Goal: Information Seeking & Learning: Compare options

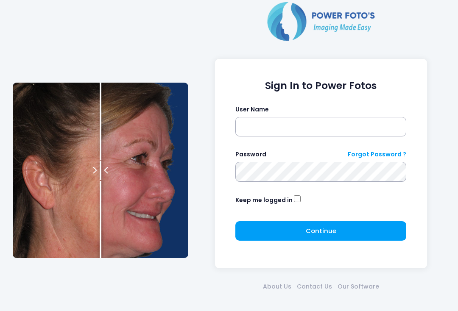
scroll to position [28, 0]
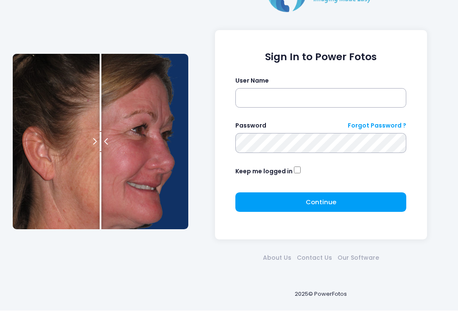
click at [307, 129] on div "Password Forgot Password ?" at bounding box center [320, 126] width 171 height 9
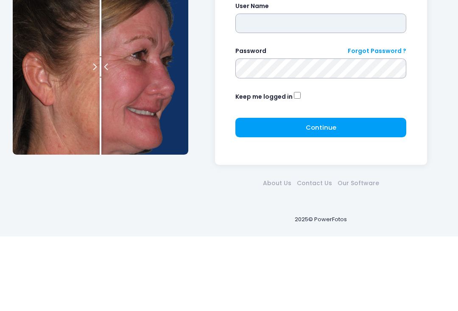
type input "**********"
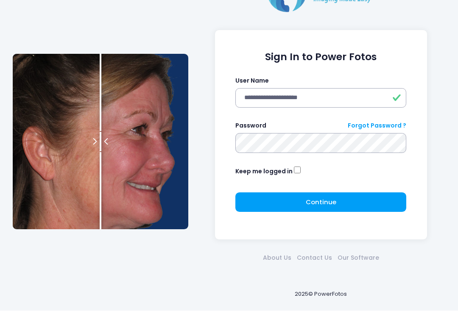
click at [332, 236] on div "**********" at bounding box center [321, 135] width 212 height 209
click at [353, 128] on link "Forgot Password ?" at bounding box center [377, 126] width 58 height 9
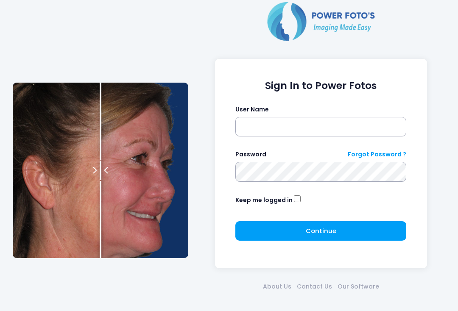
scroll to position [28, 0]
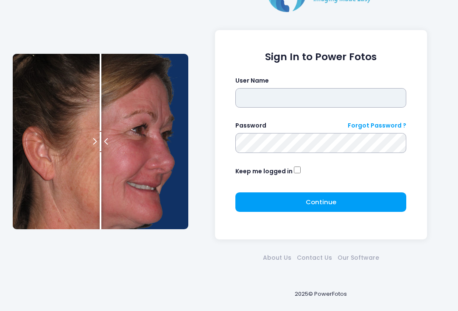
click at [326, 100] on input "text" at bounding box center [320, 98] width 171 height 19
click at [330, 101] on input "text" at bounding box center [320, 98] width 171 height 19
type input "**********"
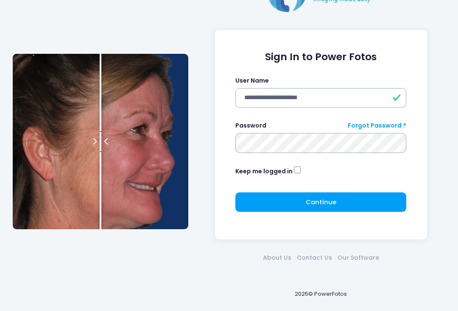
click button "submit" at bounding box center [0, 0] width 0 height 0
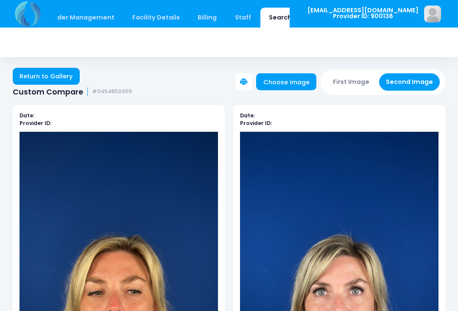
scroll to position [0, 61]
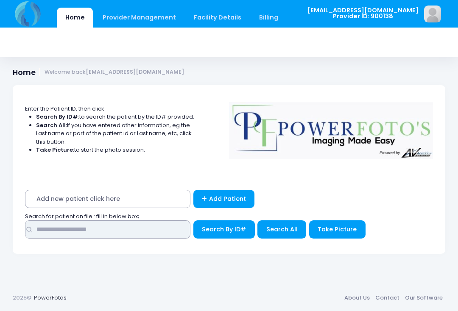
click at [142, 228] on input "text" at bounding box center [107, 229] width 165 height 18
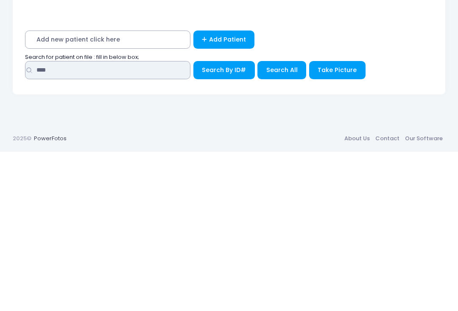
type input "****"
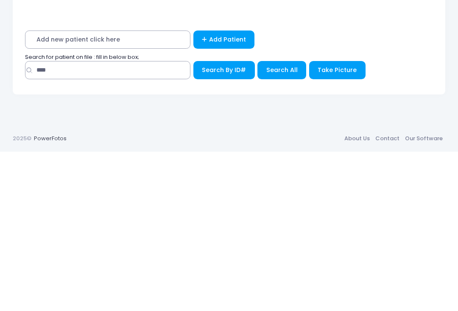
click at [280, 220] on button "Search All" at bounding box center [281, 229] width 49 height 18
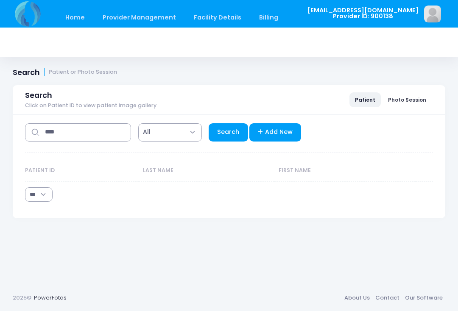
select select "***"
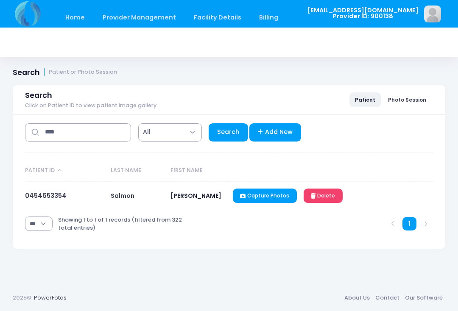
click at [56, 199] on link "0454653354" at bounding box center [46, 195] width 42 height 9
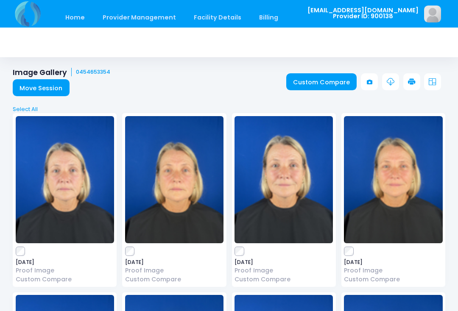
click at [326, 83] on link "Custom Compare" at bounding box center [321, 81] width 71 height 17
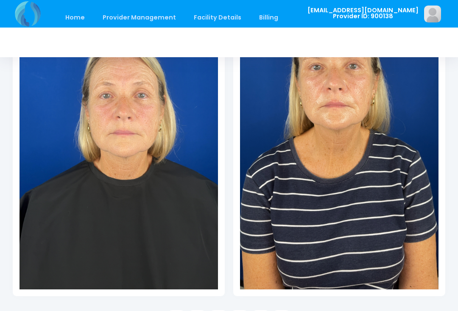
scroll to position [196, 0]
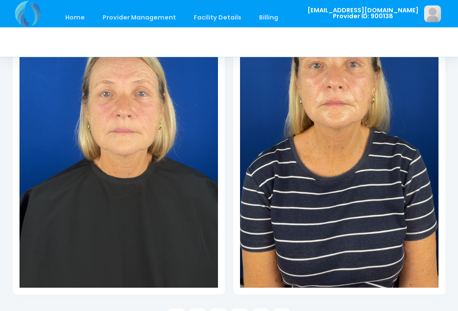
click at [200, 311] on icon at bounding box center [197, 318] width 8 height 8
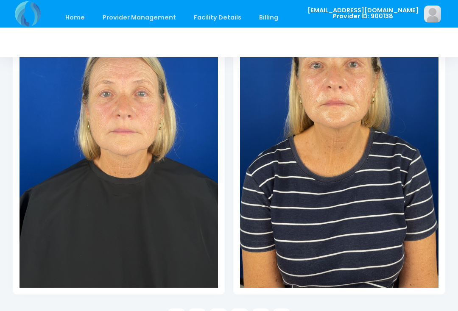
click at [200, 311] on link at bounding box center [197, 317] width 17 height 17
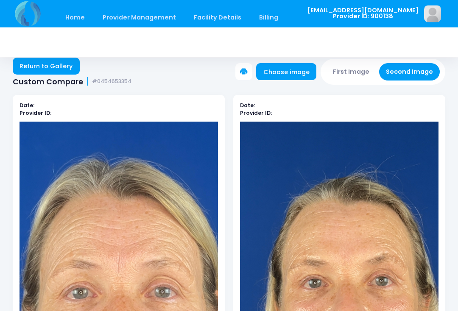
scroll to position [0, 0]
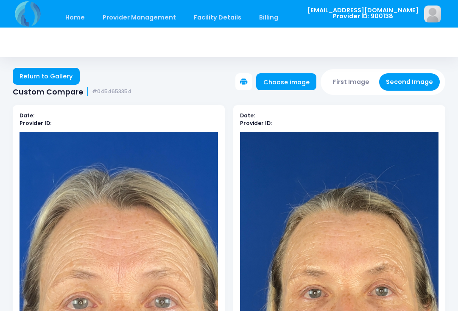
click at [358, 82] on button "First Image" at bounding box center [351, 81] width 50 height 17
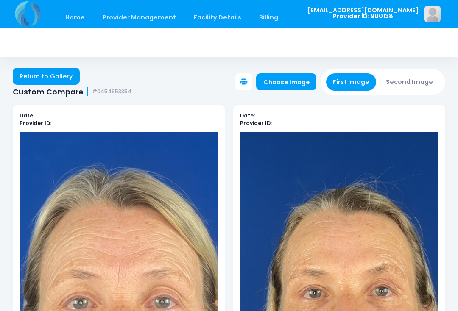
click at [295, 84] on link "Choose image" at bounding box center [286, 81] width 60 height 17
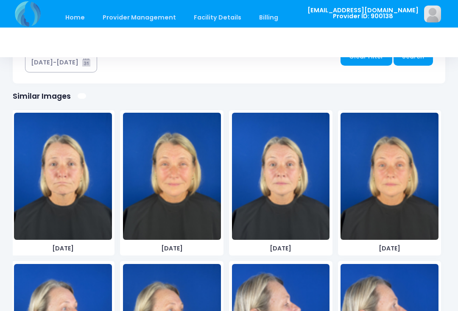
scroll to position [164, 0]
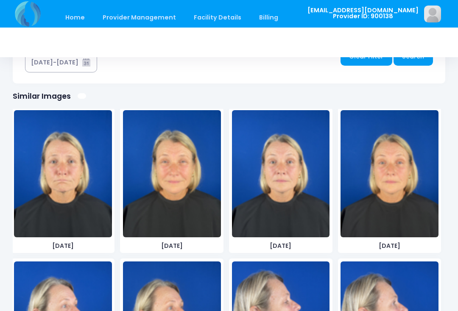
click at [185, 210] on img at bounding box center [172, 173] width 98 height 127
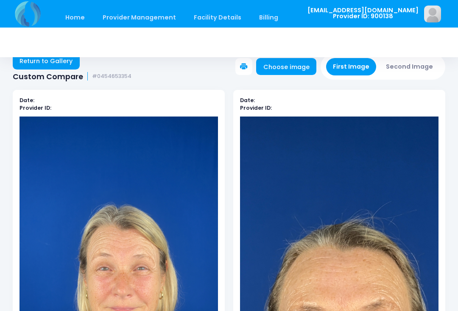
scroll to position [0, 0]
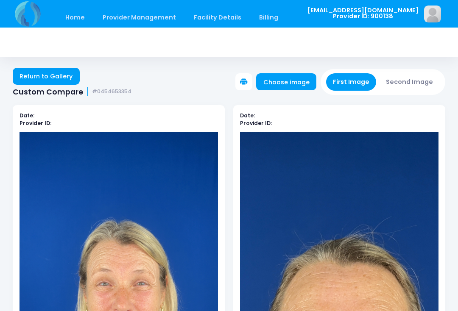
click at [420, 81] on button "Second Image" at bounding box center [409, 81] width 61 height 17
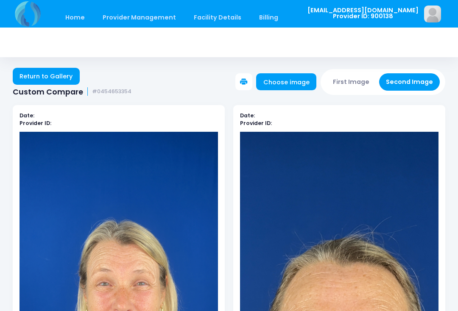
click at [292, 87] on link "Choose image" at bounding box center [286, 81] width 60 height 17
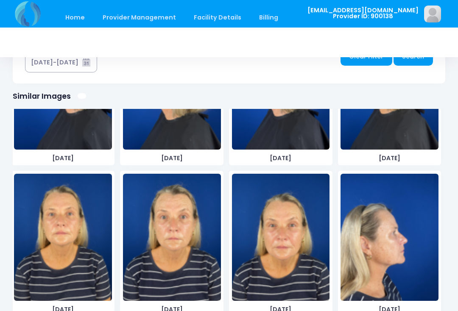
scroll to position [705, 0]
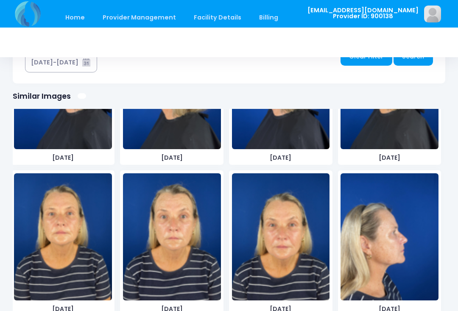
click at [192, 248] on img at bounding box center [172, 236] width 98 height 127
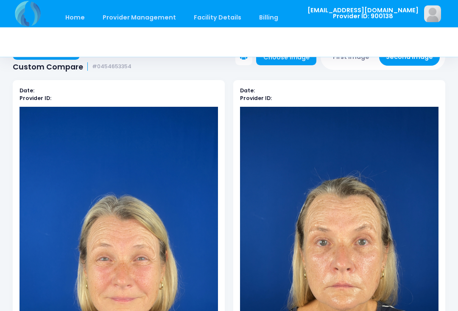
scroll to position [0, 0]
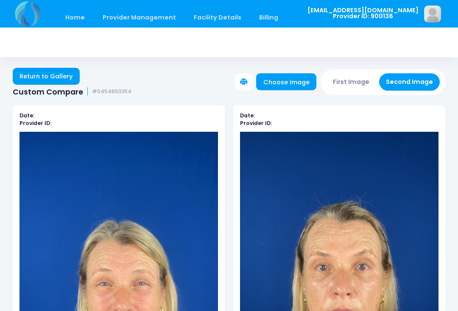
click at [354, 79] on button "First Image" at bounding box center [351, 81] width 50 height 17
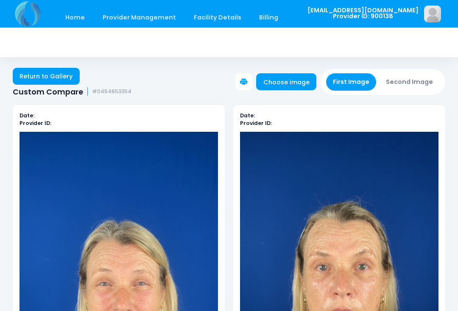
click at [292, 83] on link "Choose image" at bounding box center [286, 81] width 60 height 17
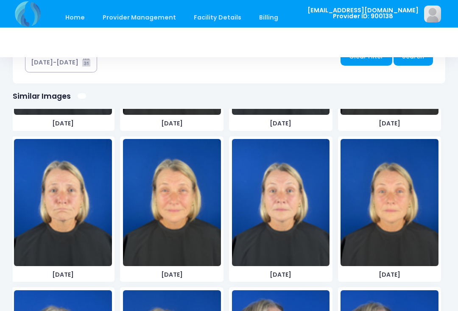
scroll to position [141, 0]
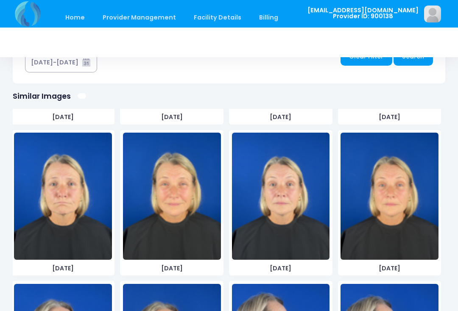
click at [413, 194] on img at bounding box center [389, 196] width 98 height 127
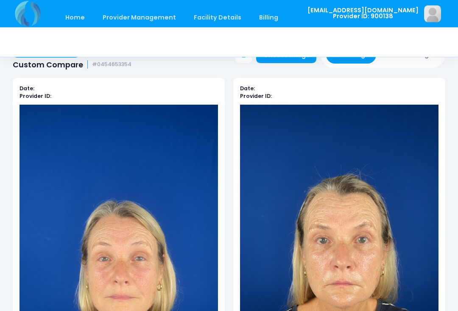
scroll to position [0, 0]
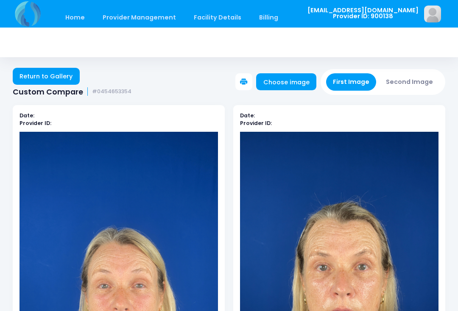
click at [412, 80] on button "Second Image" at bounding box center [409, 81] width 61 height 17
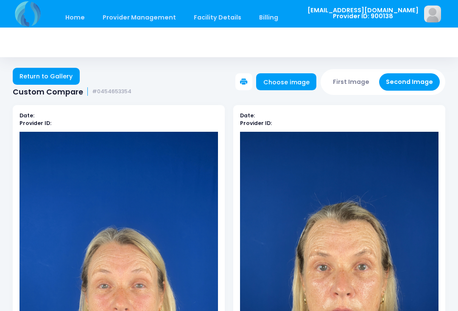
click at [298, 79] on link "Choose image" at bounding box center [286, 81] width 60 height 17
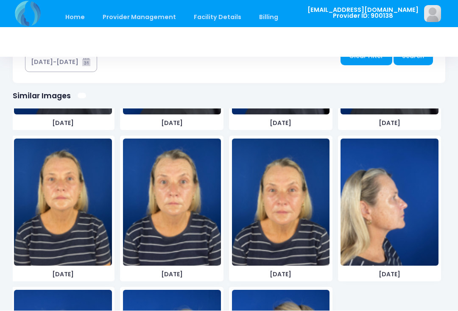
scroll to position [719, 0]
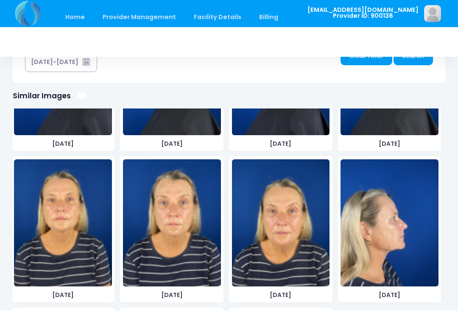
click at [300, 232] on img at bounding box center [281, 223] width 98 height 127
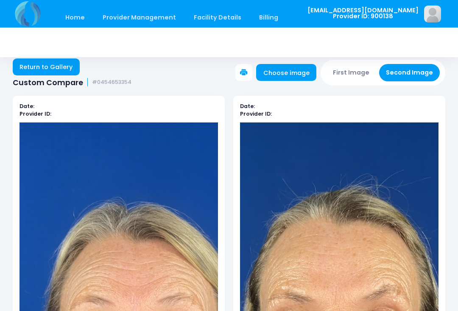
scroll to position [0, 0]
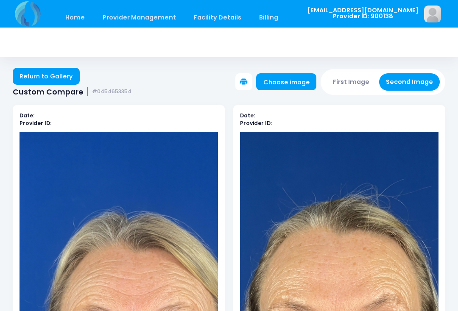
click at [360, 81] on button "First Image" at bounding box center [351, 81] width 50 height 17
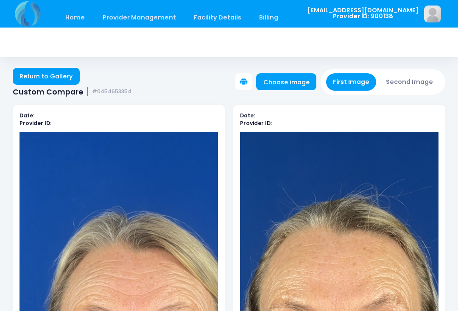
click at [293, 84] on link "Choose image" at bounding box center [286, 81] width 60 height 17
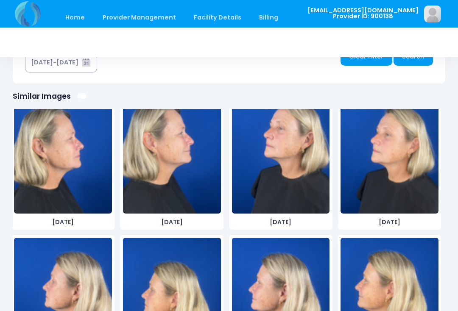
scroll to position [491, 0]
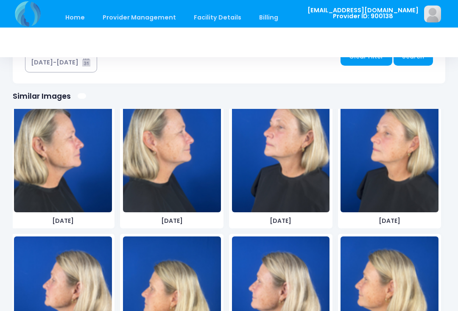
click at [197, 157] on img at bounding box center [172, 148] width 98 height 127
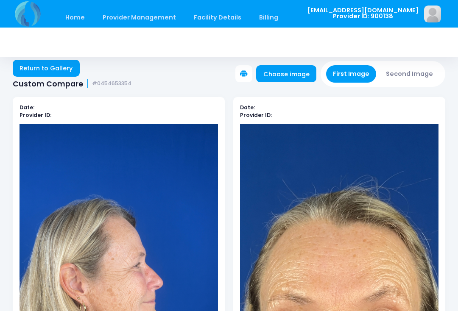
scroll to position [0, 0]
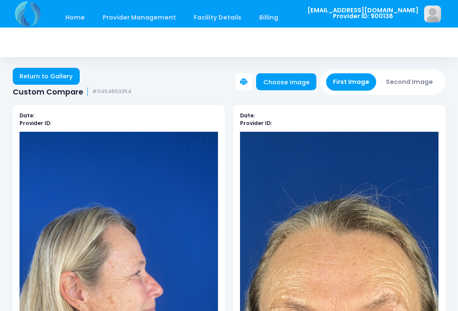
click at [402, 78] on button "Second Image" at bounding box center [409, 81] width 61 height 17
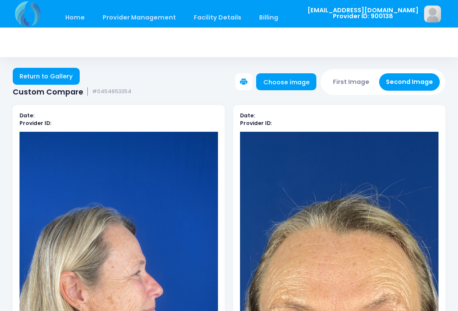
click at [300, 79] on link "Choose image" at bounding box center [286, 81] width 60 height 17
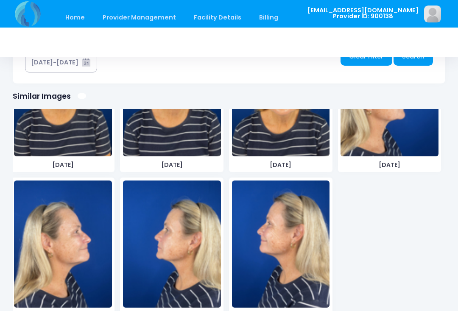
scroll to position [849, 0]
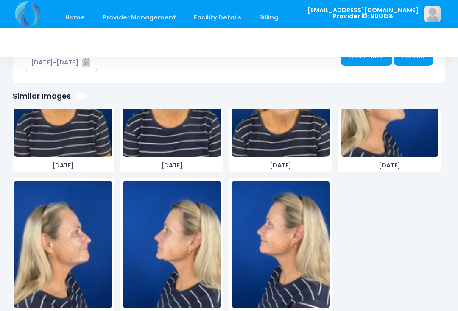
click at [82, 253] on img at bounding box center [63, 244] width 98 height 127
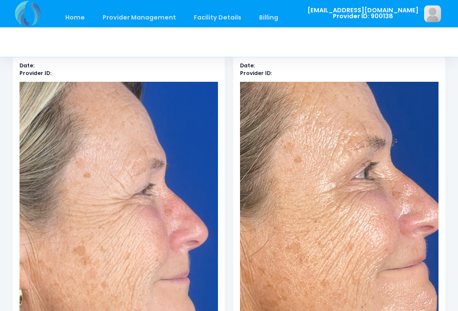
scroll to position [0, 0]
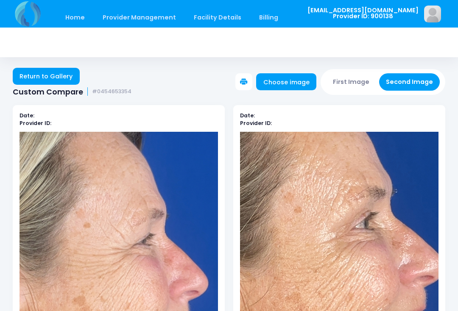
click at [359, 80] on button "First Image" at bounding box center [351, 81] width 50 height 17
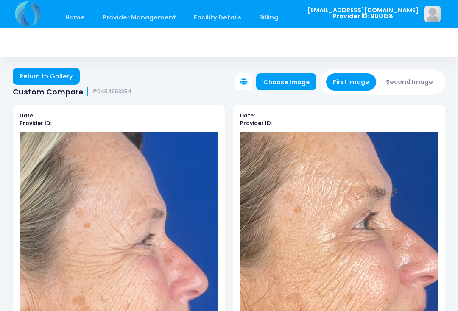
click at [296, 82] on link "Choose image" at bounding box center [286, 81] width 60 height 17
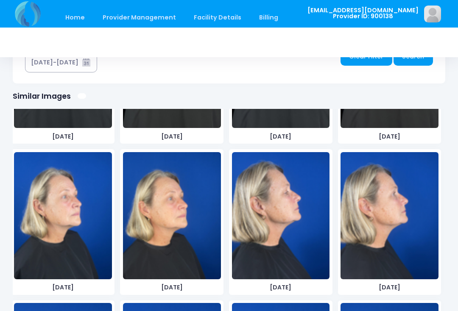
scroll to position [271, 0]
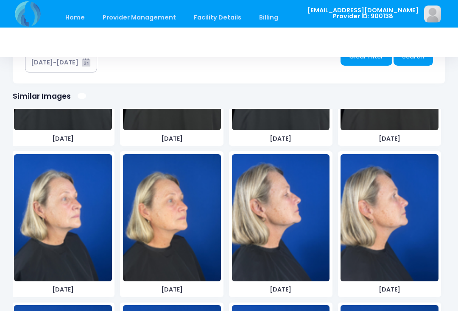
click at [401, 232] on img at bounding box center [389, 217] width 98 height 127
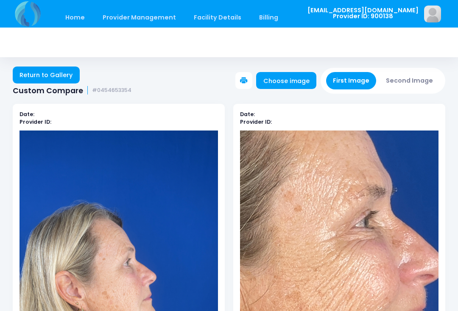
scroll to position [1, 0]
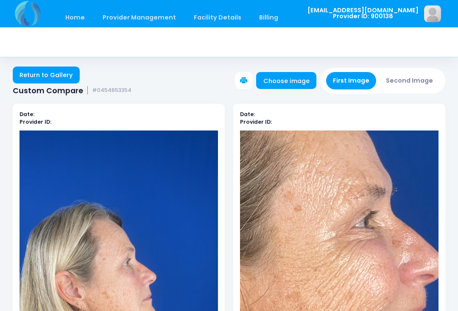
click at [420, 76] on button "Second Image" at bounding box center [409, 80] width 61 height 17
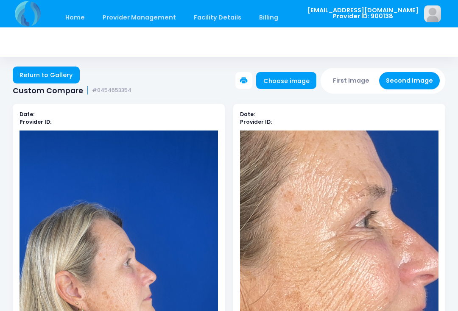
click at [290, 81] on link "Choose image" at bounding box center [286, 80] width 60 height 17
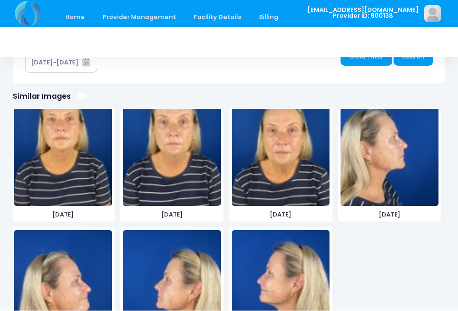
scroll to position [799, 0]
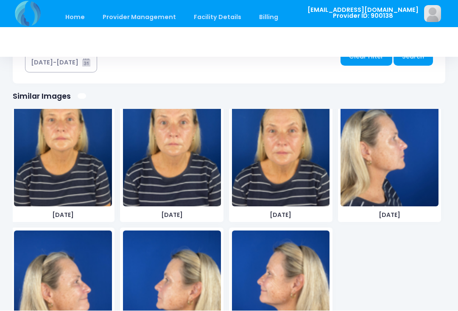
click at [415, 159] on img at bounding box center [389, 143] width 98 height 127
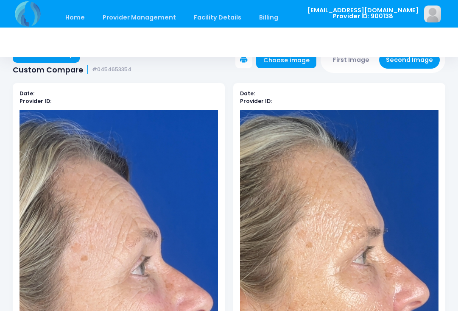
scroll to position [0, 0]
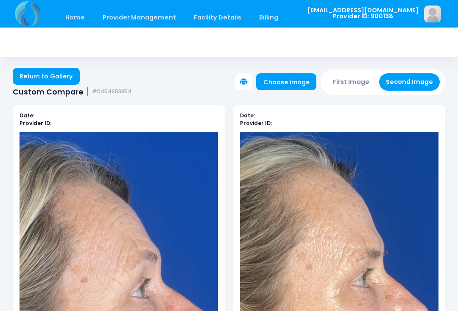
click at [356, 78] on button "First Image" at bounding box center [351, 81] width 50 height 17
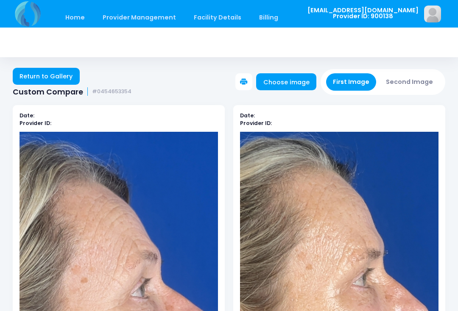
click at [295, 86] on link "Choose image" at bounding box center [286, 81] width 60 height 17
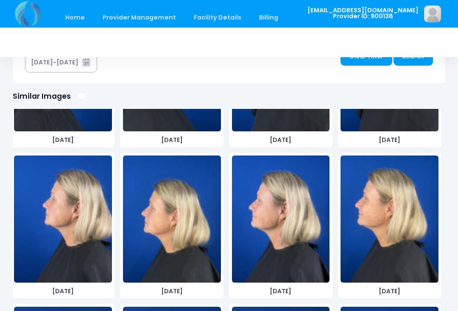
scroll to position [575, 0]
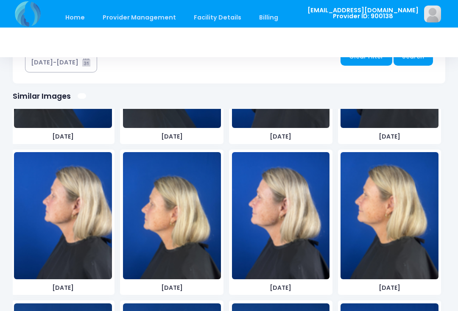
click at [181, 221] on img at bounding box center [172, 215] width 98 height 127
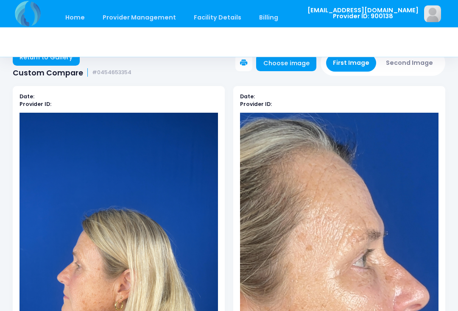
click at [421, 68] on button "Second Image" at bounding box center [409, 63] width 61 height 17
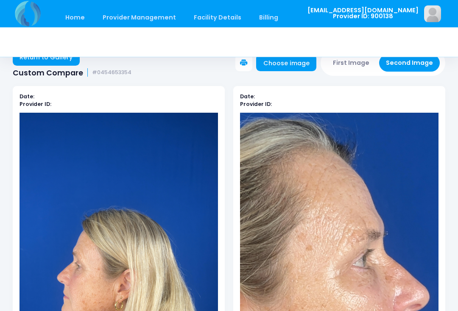
click at [306, 62] on link "Choose image" at bounding box center [286, 63] width 60 height 17
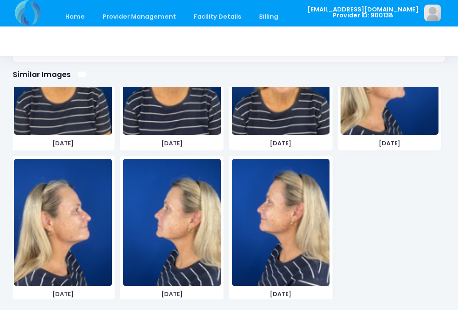
scroll to position [849, 0]
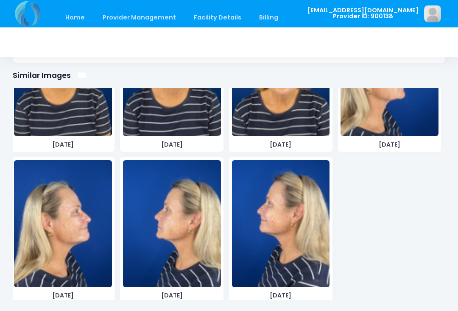
click at [197, 221] on img at bounding box center [172, 224] width 98 height 127
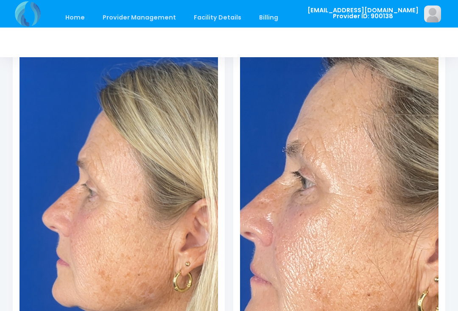
scroll to position [0, 0]
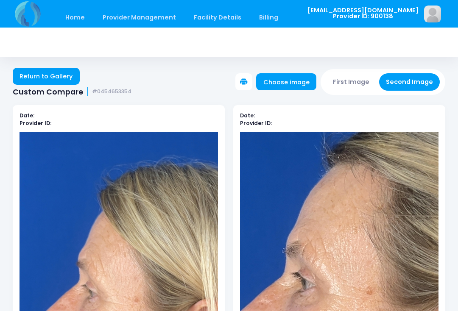
click at [343, 79] on button "First Image" at bounding box center [351, 81] width 50 height 17
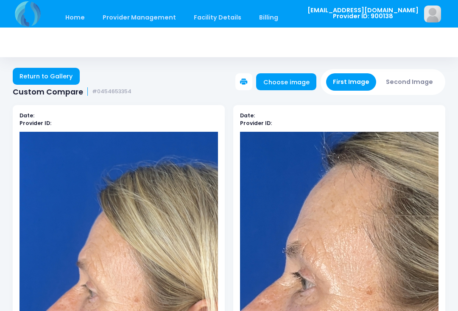
click at [292, 83] on link "Choose image" at bounding box center [286, 81] width 60 height 17
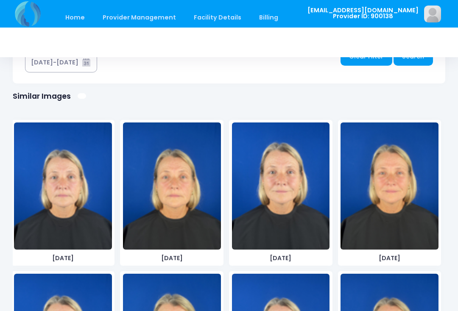
click at [198, 206] on img at bounding box center [172, 185] width 98 height 127
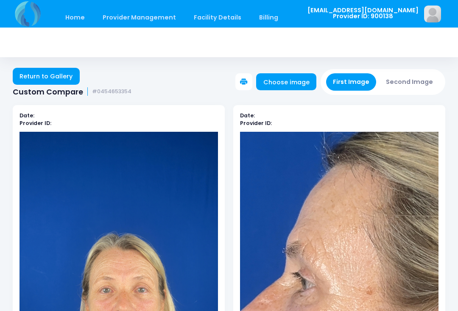
click at [395, 85] on button "Second Image" at bounding box center [409, 81] width 61 height 17
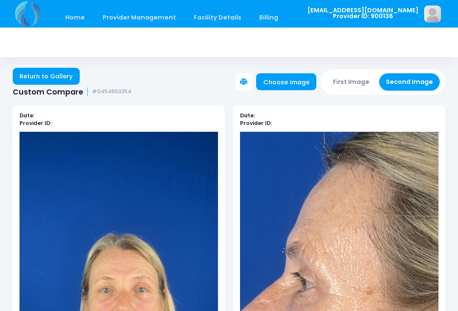
click at [300, 87] on link "Choose image" at bounding box center [286, 81] width 60 height 17
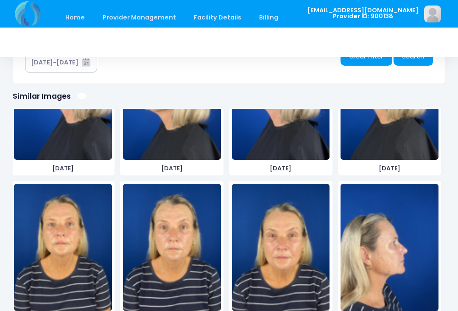
scroll to position [691, 0]
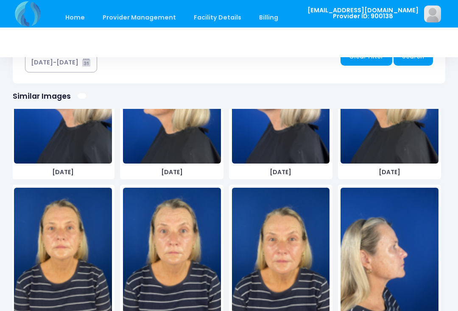
click at [71, 256] on img at bounding box center [63, 251] width 98 height 127
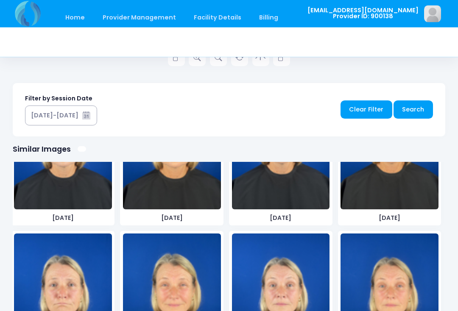
scroll to position [95, 0]
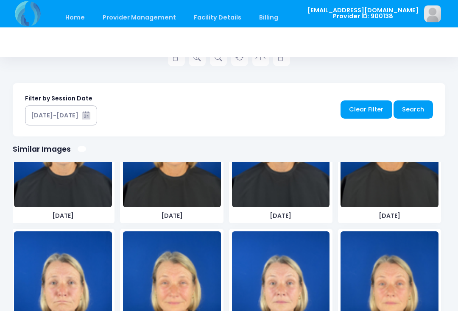
click at [397, 282] on img at bounding box center [389, 295] width 98 height 127
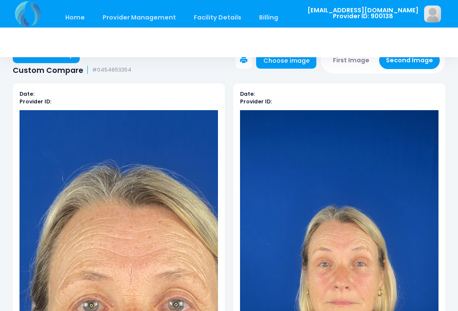
scroll to position [0, 0]
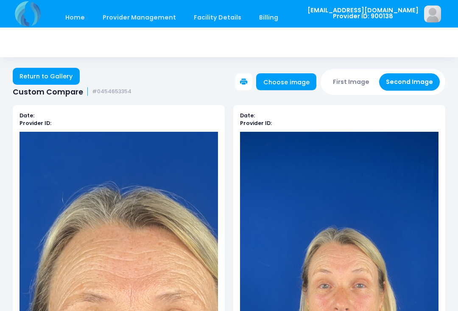
click at [358, 86] on button "First Image" at bounding box center [351, 81] width 50 height 17
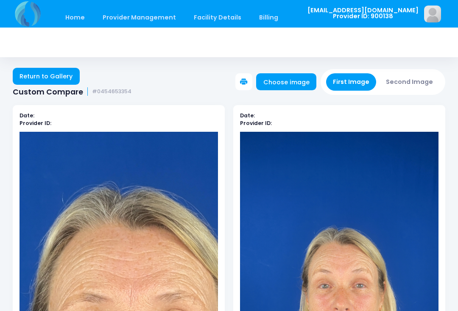
click at [300, 84] on link "Choose image" at bounding box center [286, 81] width 60 height 17
click at [292, 85] on link "Choose image" at bounding box center [286, 81] width 60 height 17
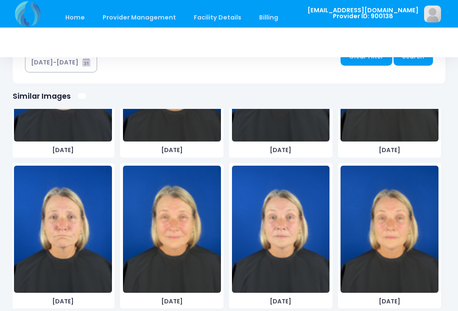
scroll to position [111, 0]
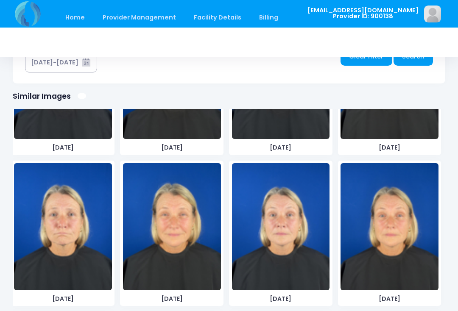
click at [409, 215] on img at bounding box center [389, 226] width 98 height 127
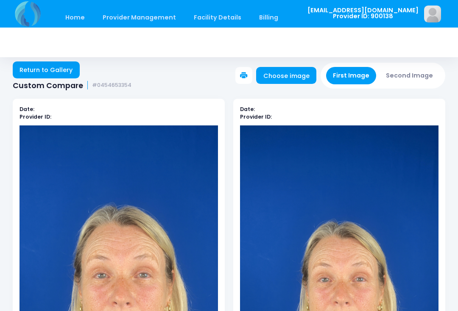
scroll to position [0, 0]
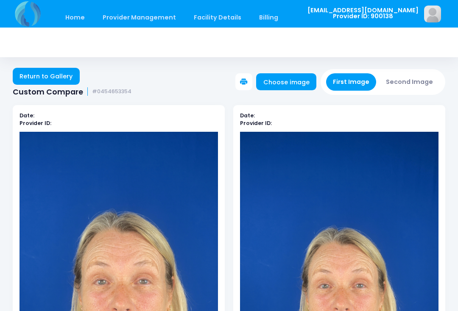
click at [395, 84] on button "Second Image" at bounding box center [409, 81] width 61 height 17
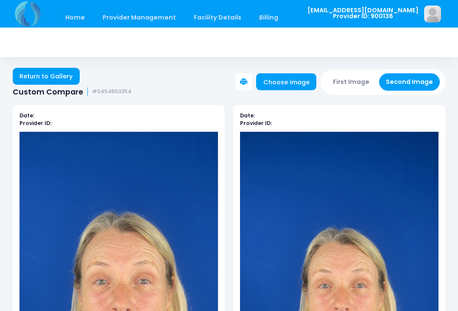
click at [289, 81] on link "Choose image" at bounding box center [286, 81] width 60 height 17
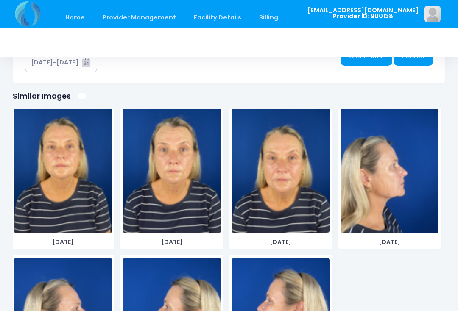
scroll to position [770, 0]
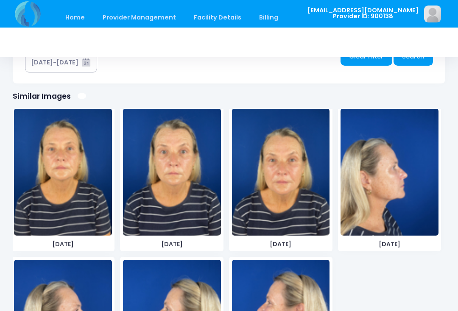
click at [288, 184] on img at bounding box center [281, 172] width 98 height 127
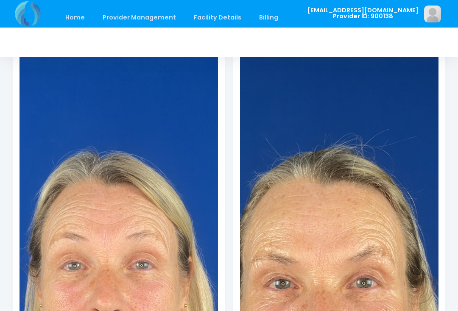
scroll to position [0, 0]
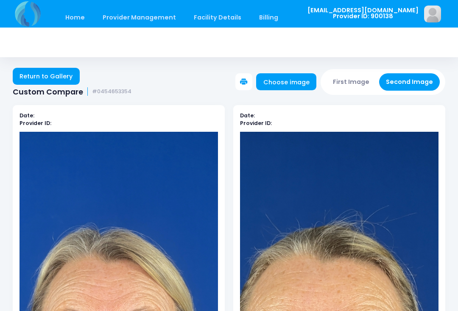
click at [345, 90] on button "First Image" at bounding box center [351, 81] width 50 height 17
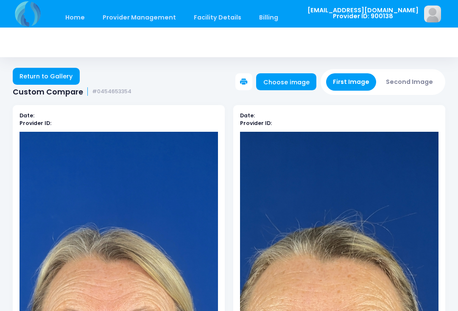
click at [353, 83] on button "First Image" at bounding box center [351, 81] width 50 height 17
click at [298, 82] on link "Choose image" at bounding box center [286, 81] width 60 height 17
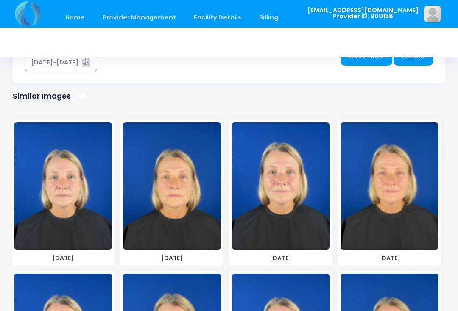
click at [191, 229] on img at bounding box center [172, 185] width 98 height 127
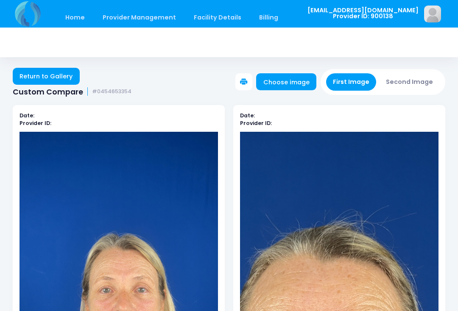
click at [418, 82] on button "Second Image" at bounding box center [409, 81] width 61 height 17
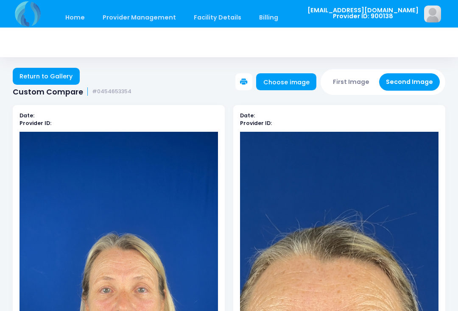
click at [296, 82] on link "Choose image" at bounding box center [286, 81] width 60 height 17
click at [418, 80] on button "Second Image" at bounding box center [409, 81] width 61 height 17
click at [299, 80] on link "Choose image" at bounding box center [286, 81] width 60 height 17
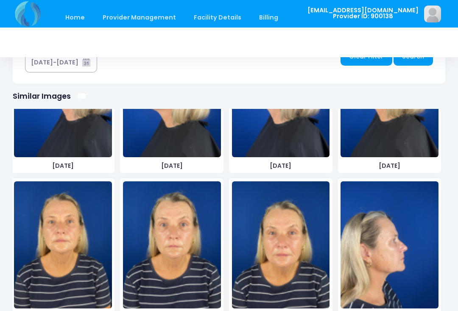
scroll to position [714, 0]
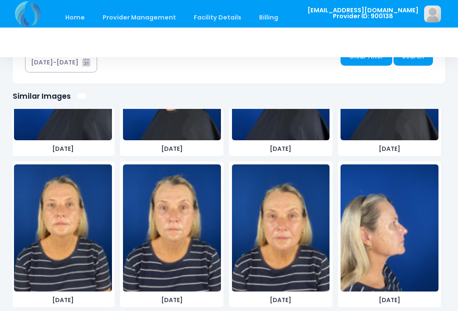
click at [79, 253] on img at bounding box center [63, 227] width 98 height 127
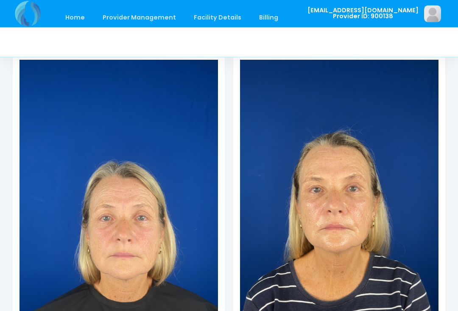
scroll to position [77, 0]
